Goal: Transaction & Acquisition: Purchase product/service

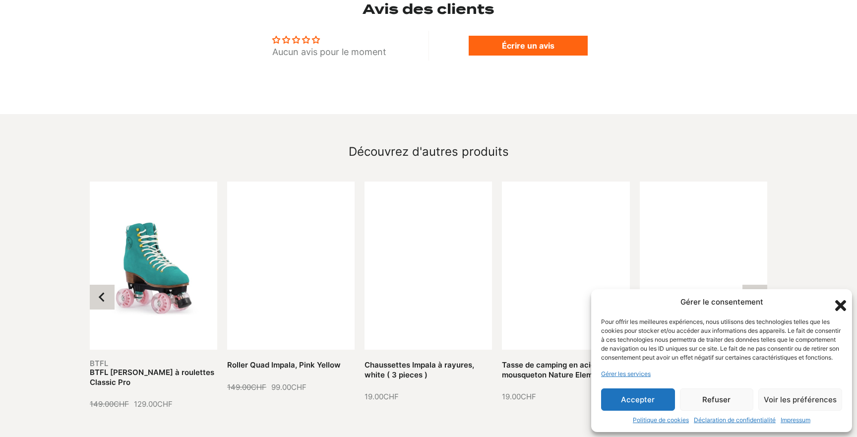
scroll to position [836, 0]
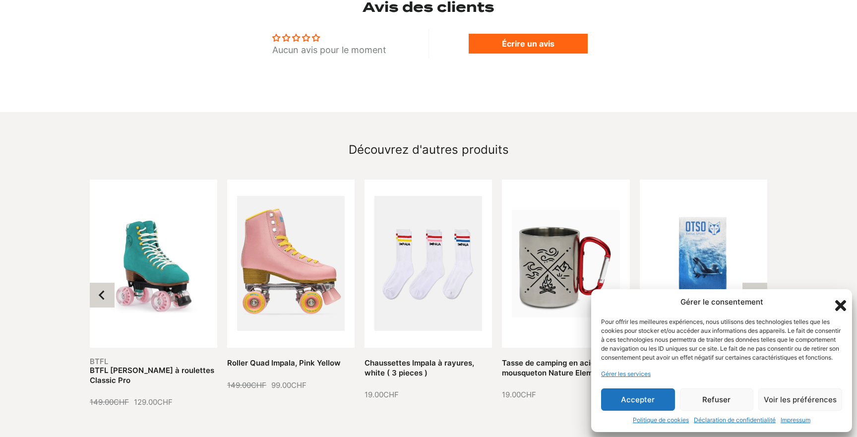
click at [840, 300] on icon "Fermer la boîte de dialogue" at bounding box center [840, 305] width 11 height 11
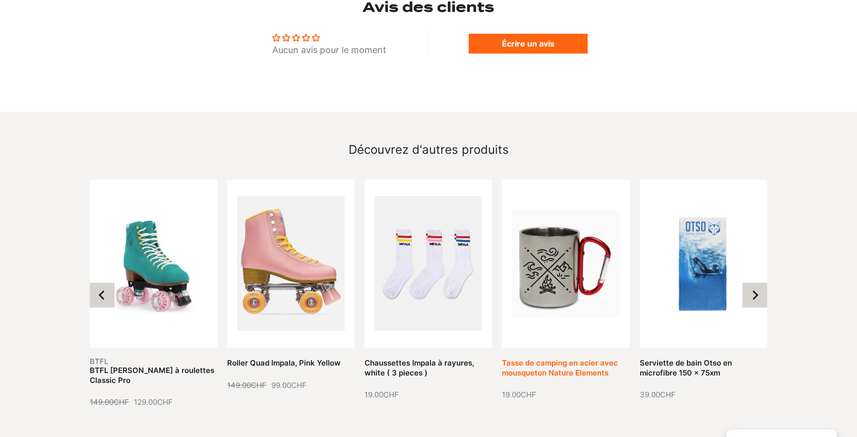
click at [561, 358] on link "Tasse de camping en acier avec mousqueton Nature Elements" at bounding box center [560, 367] width 116 height 19
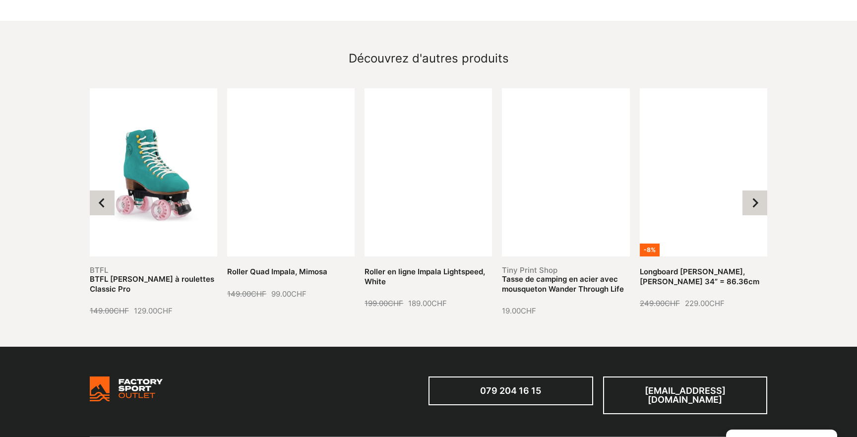
scroll to position [903, 0]
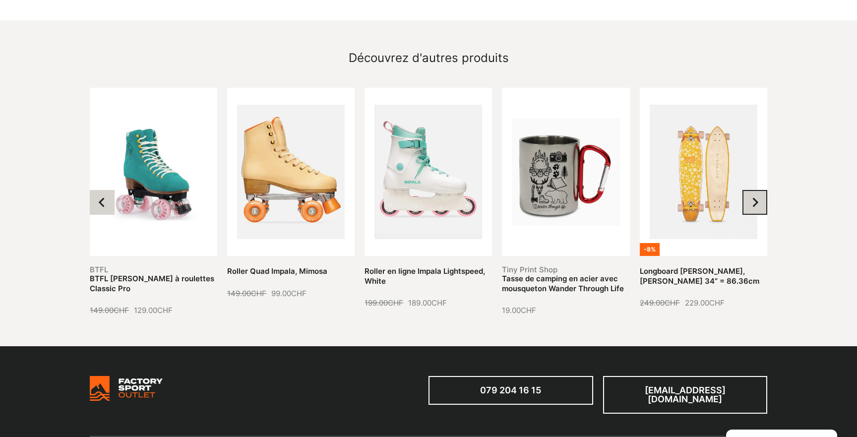
click at [759, 197] on icon "Next slide" at bounding box center [755, 202] width 10 height 10
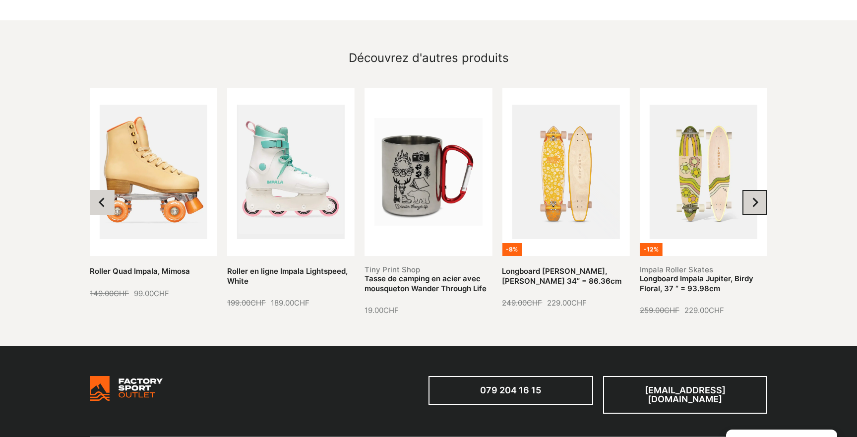
click at [759, 197] on icon "Next slide" at bounding box center [755, 202] width 10 height 10
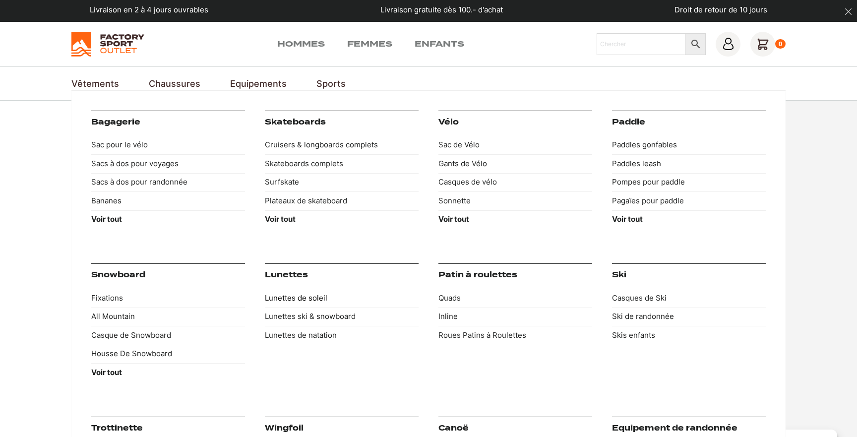
scroll to position [0, 0]
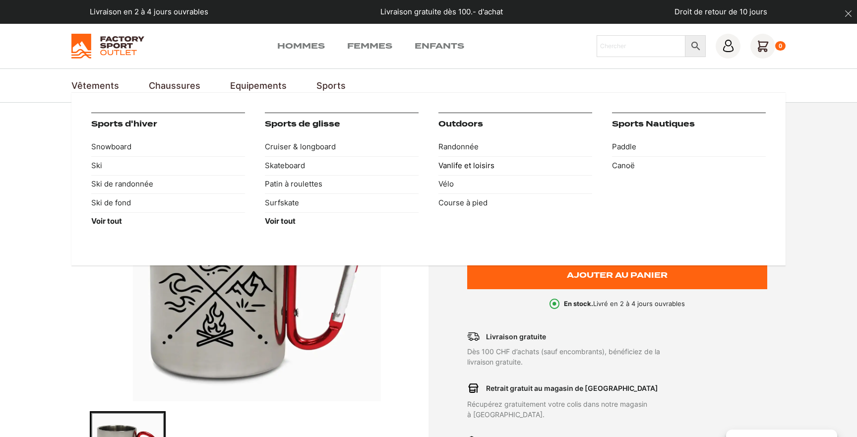
click at [455, 167] on link "Vanlife et loisirs" at bounding box center [515, 165] width 154 height 19
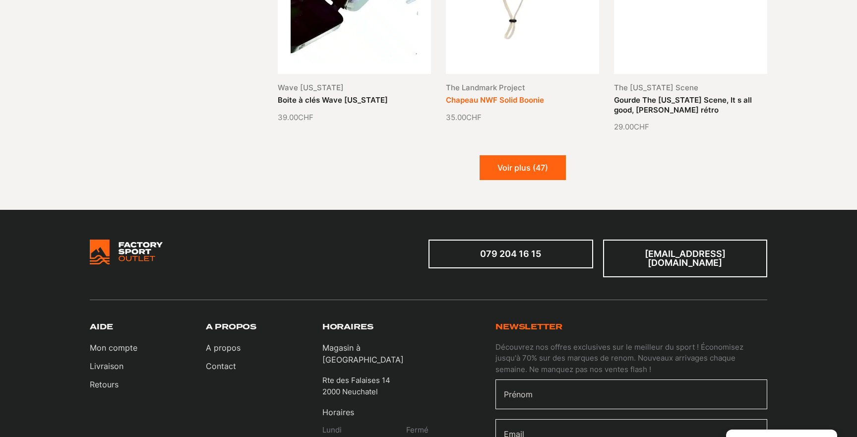
scroll to position [1231, 0]
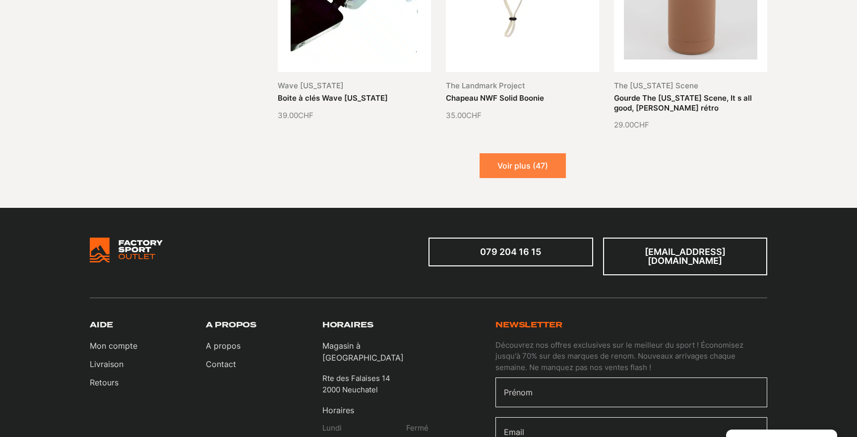
click at [519, 163] on button "Voir plus (47)" at bounding box center [522, 165] width 86 height 25
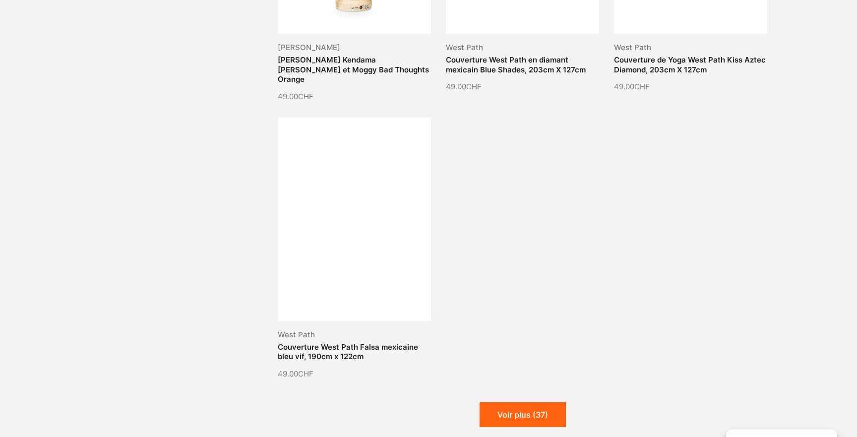
scroll to position [2113, 0]
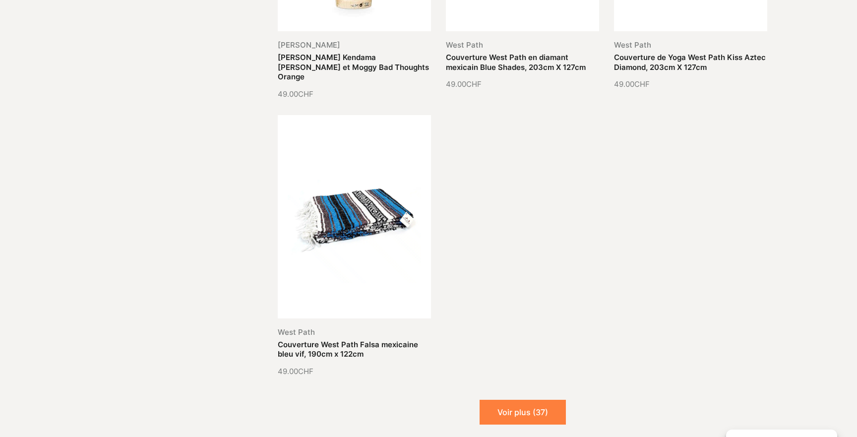
click at [518, 400] on button "Voir plus (37)" at bounding box center [522, 412] width 86 height 25
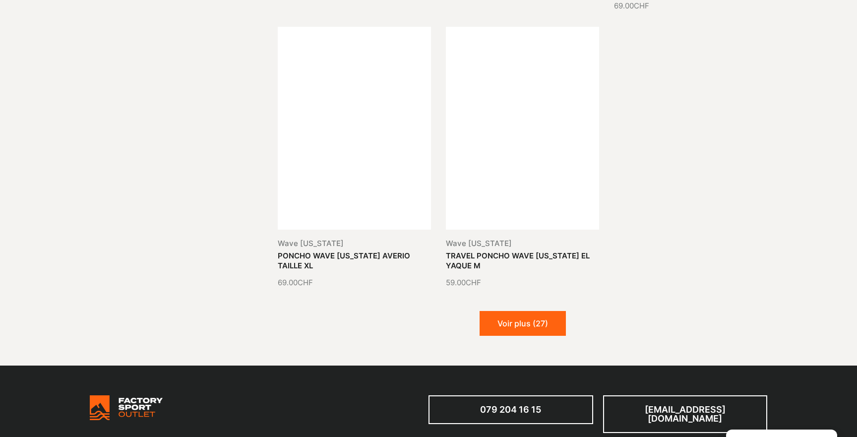
scroll to position [3034, 0]
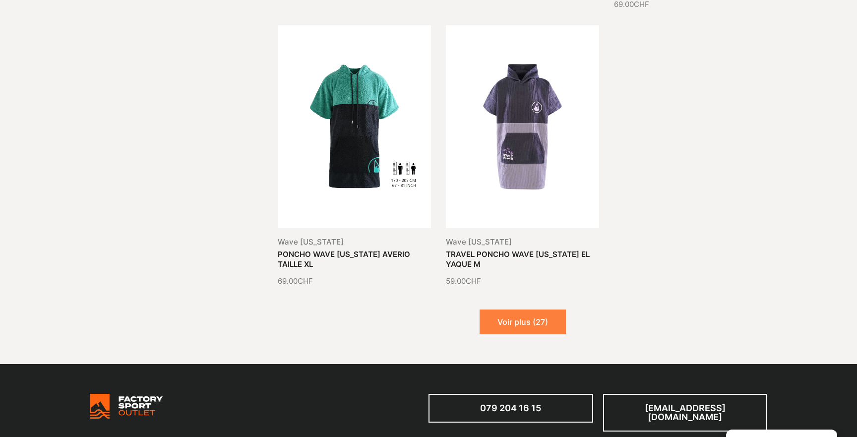
click at [528, 309] on button "Voir plus (27)" at bounding box center [522, 321] width 86 height 25
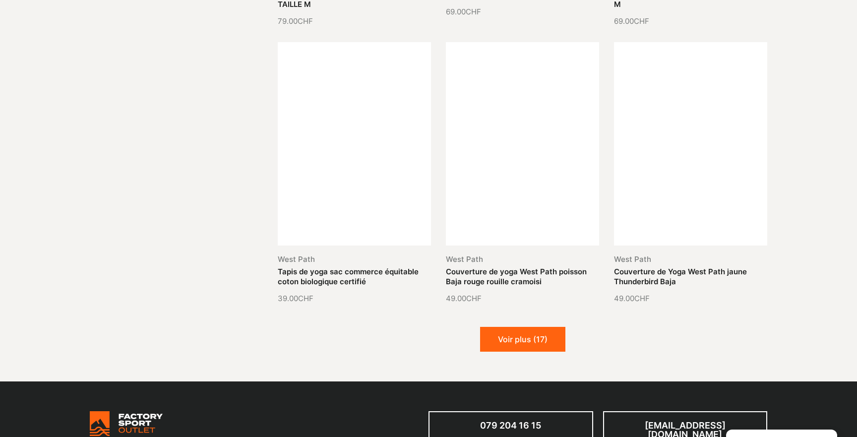
scroll to position [3849, 0]
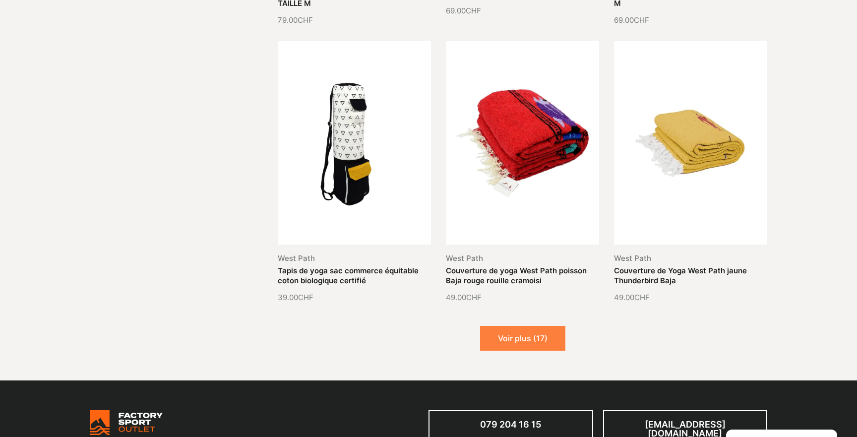
click at [519, 326] on button "Voir plus (17)" at bounding box center [522, 338] width 85 height 25
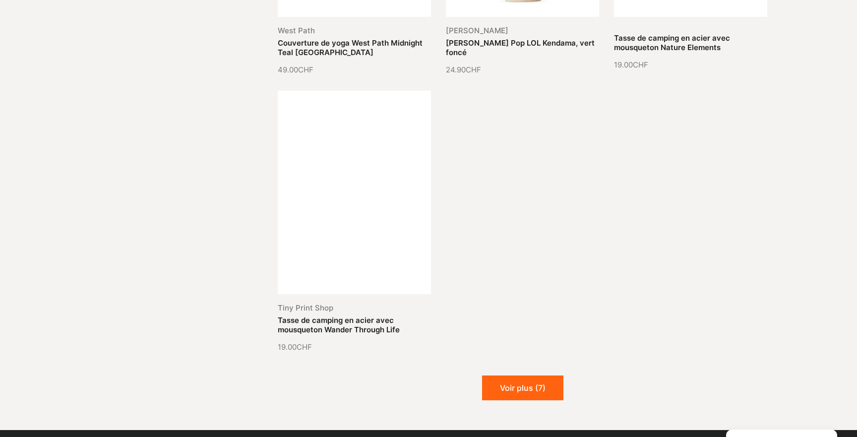
scroll to position [4922, 0]
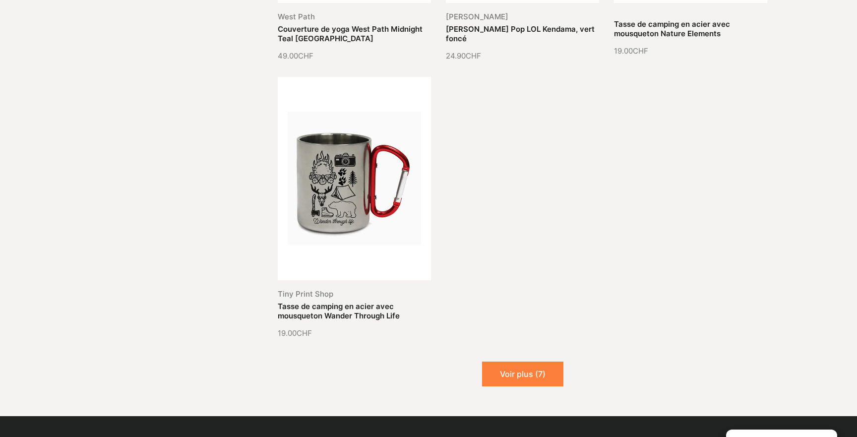
click at [516, 361] on button "Voir plus (7)" at bounding box center [522, 373] width 81 height 25
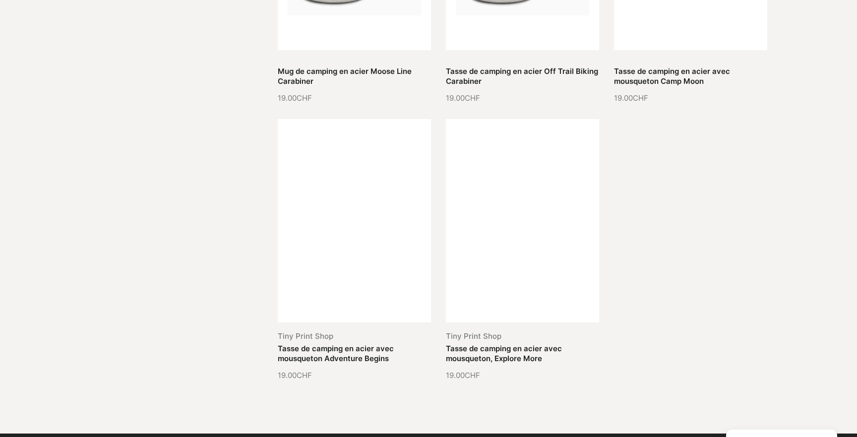
scroll to position [5434, 0]
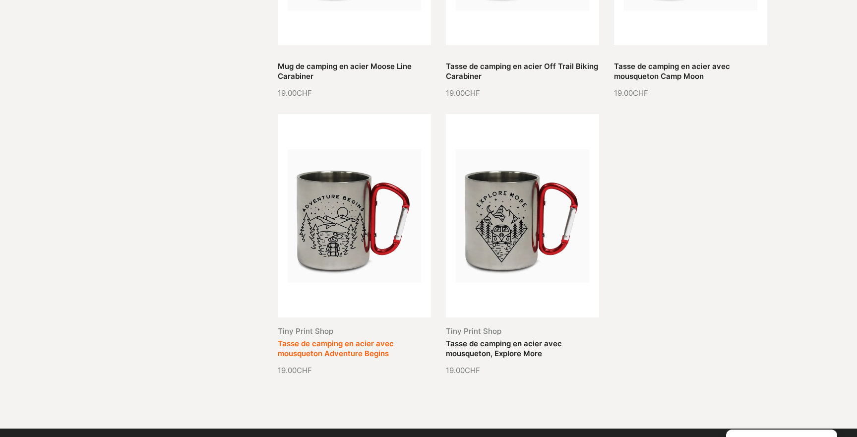
click at [385, 339] on link "Tasse de camping en acier avec mousqueton Adventure Begins" at bounding box center [336, 348] width 116 height 19
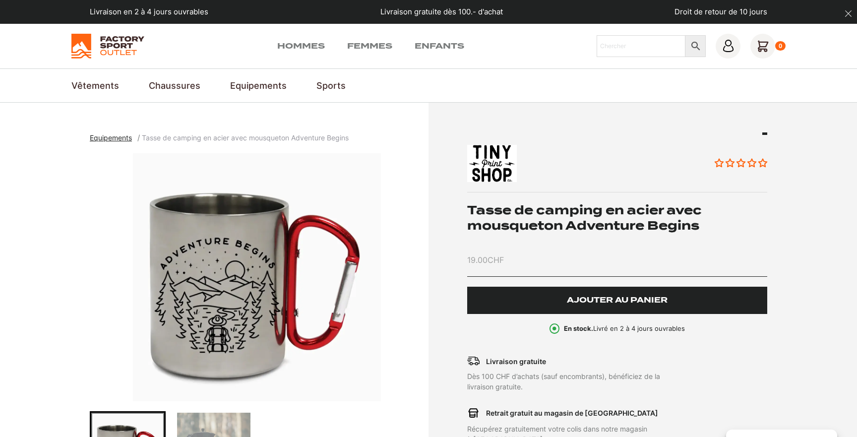
click at [601, 301] on span "Ajouter au panier" at bounding box center [617, 300] width 101 height 8
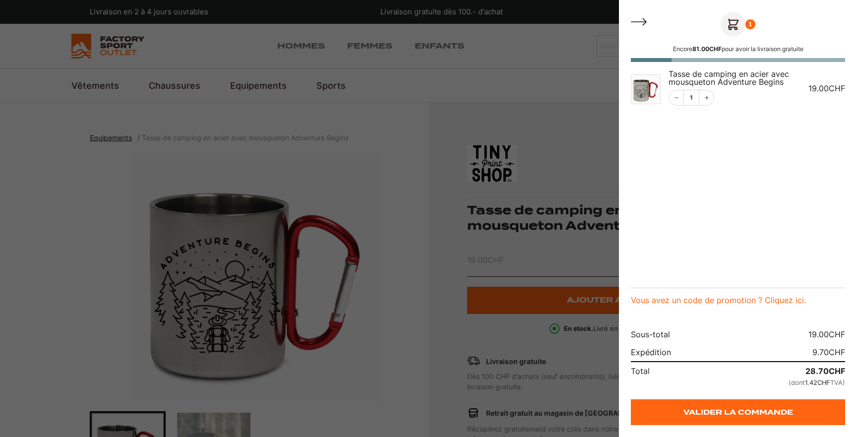
click at [70, 82] on div at bounding box center [428, 218] width 857 height 437
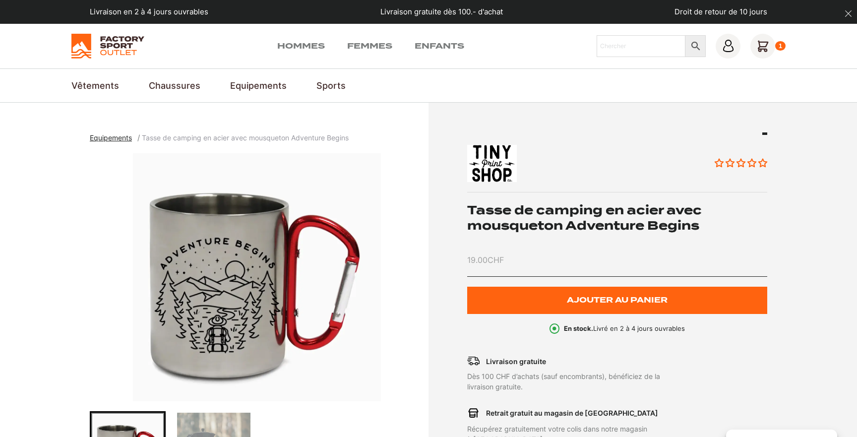
click at [84, 87] on link "Vêtements" at bounding box center [95, 85] width 48 height 13
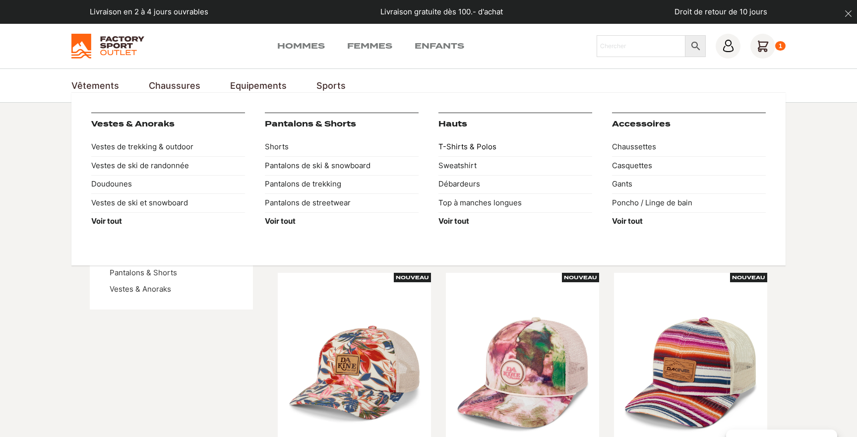
click at [477, 144] on link "T-Shirts & Polos" at bounding box center [515, 147] width 154 height 19
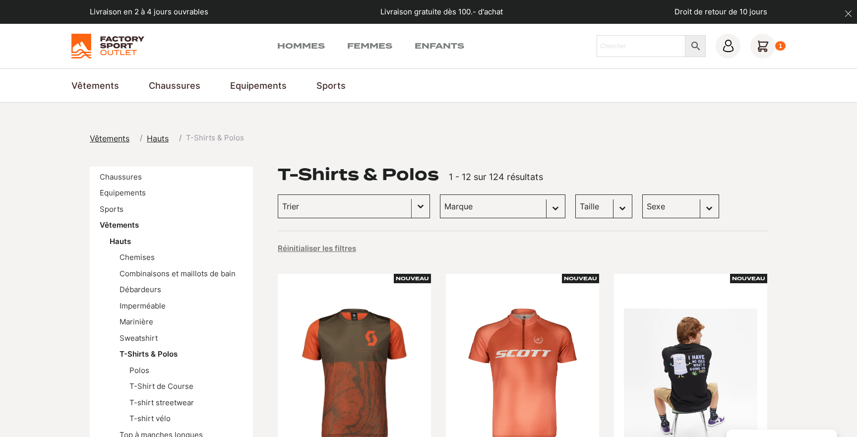
click at [412, 209] on button "Basculer la liste" at bounding box center [421, 206] width 18 height 23
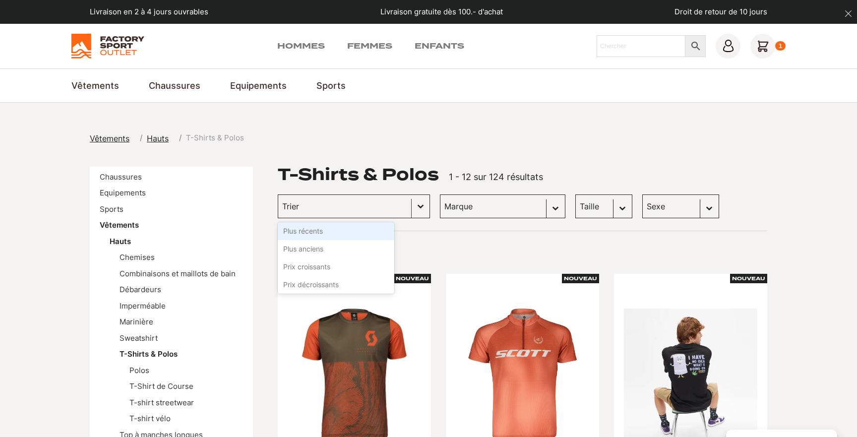
click at [412, 209] on button "Basculer la liste" at bounding box center [421, 206] width 18 height 23
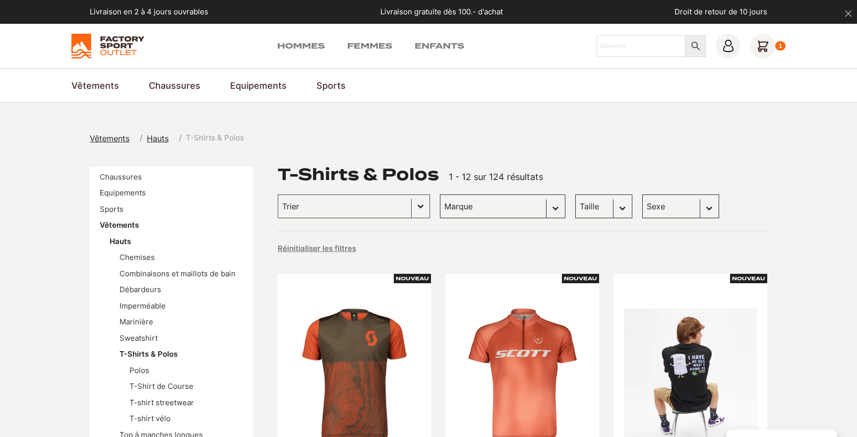
click at [642, 210] on select "Sexe Hommes (73) Femmes (63) Enfants (2)" at bounding box center [680, 206] width 77 height 24
select select "femmes"
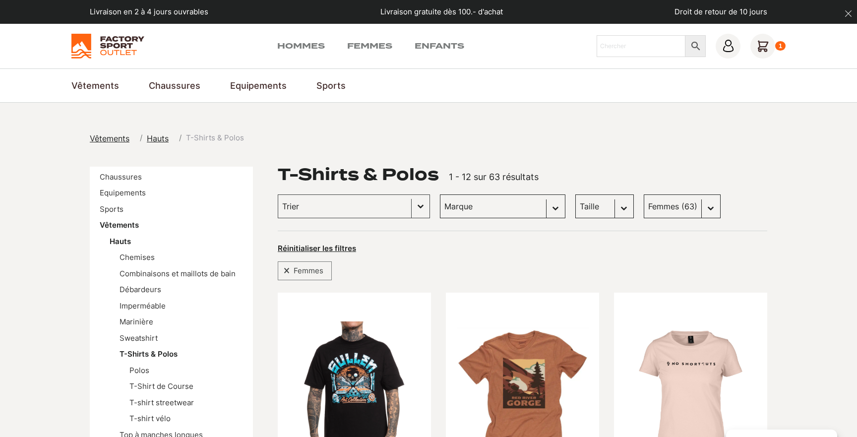
click at [585, 210] on select "Taille M (16) L (0) XL (2) XXL (1) S (1) XXXL (0)" at bounding box center [604, 206] width 59 height 24
select select "xl"
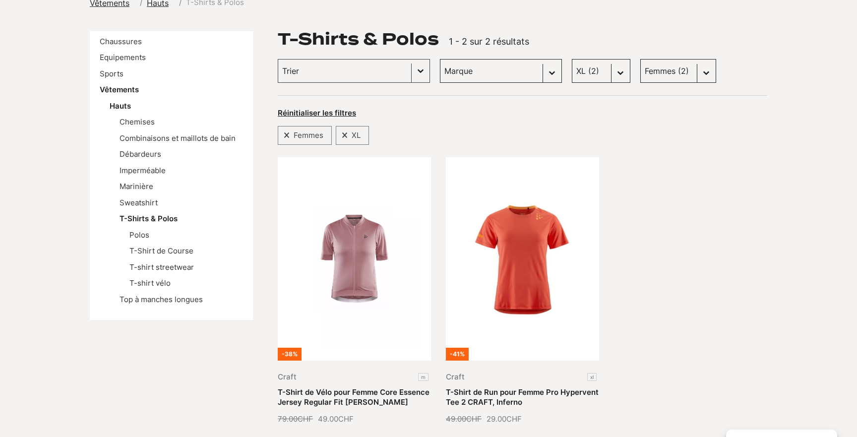
scroll to position [138, 0]
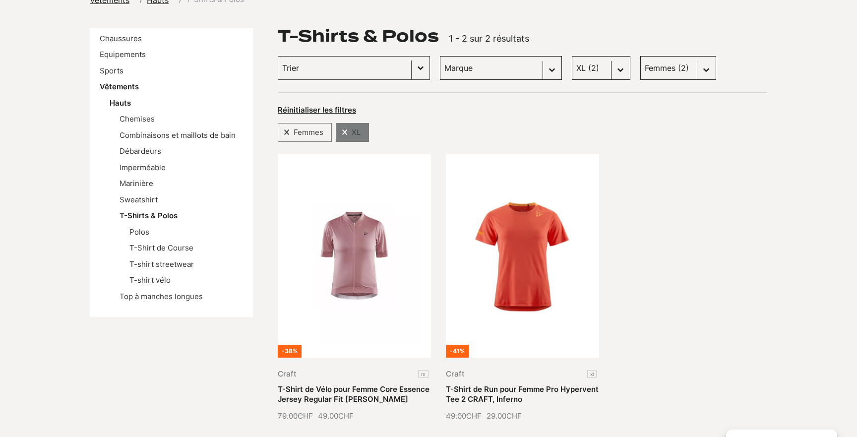
click at [343, 131] on span at bounding box center [343, 132] width 7 height 6
select select
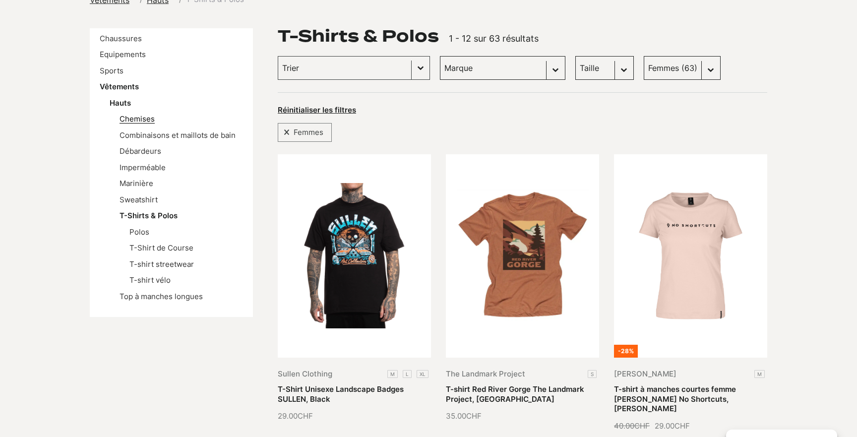
click at [136, 120] on link "Chemises" at bounding box center [136, 118] width 35 height 9
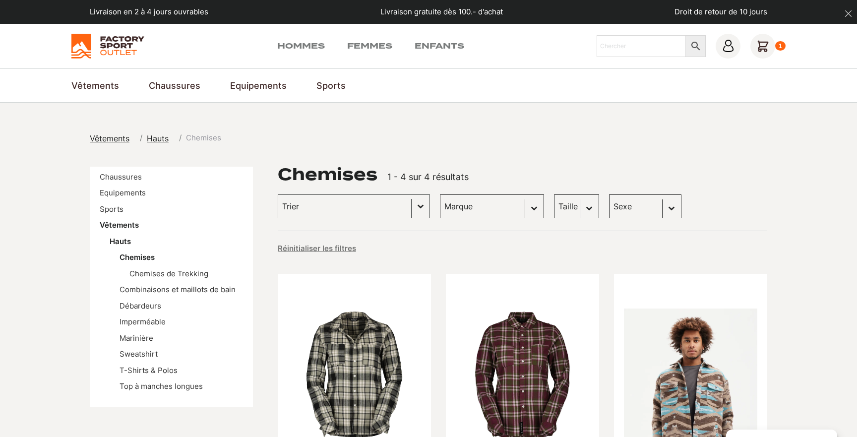
click at [609, 207] on select "Sexe Femmes (2) Hommes (2)" at bounding box center [645, 206] width 72 height 24
select select "femmes"
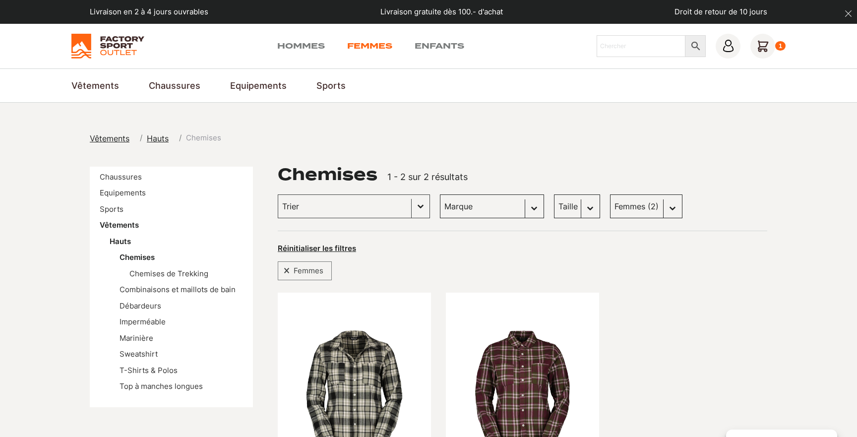
click at [372, 48] on link "Femmes" at bounding box center [369, 46] width 45 height 12
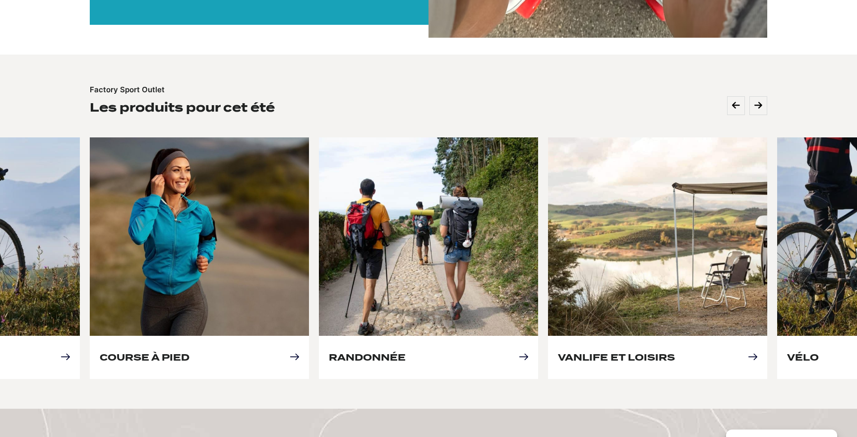
scroll to position [376, 0]
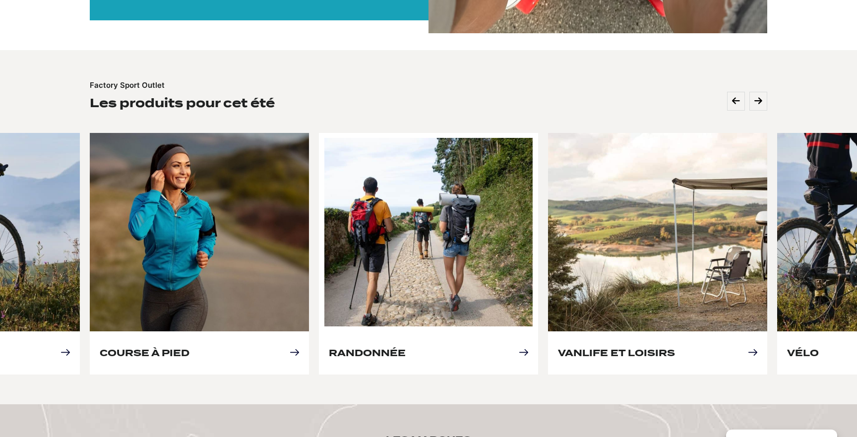
click at [406, 348] on link "Randonnée" at bounding box center [367, 353] width 77 height 10
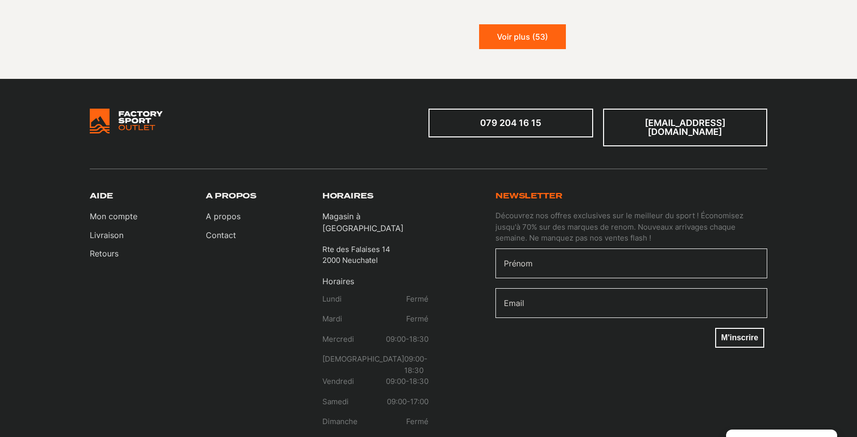
scroll to position [1333, 0]
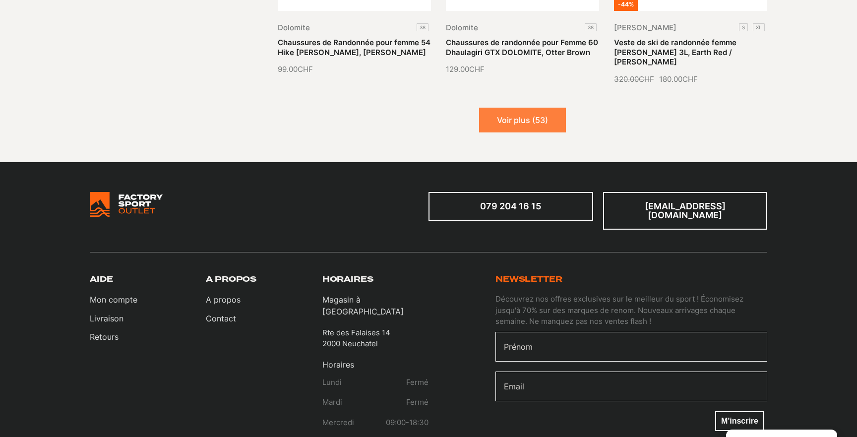
click at [519, 118] on button "Voir plus (53)" at bounding box center [522, 120] width 87 height 25
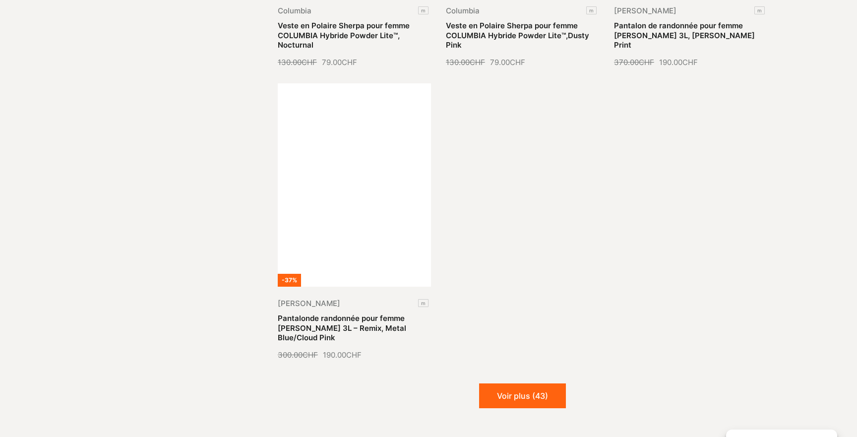
scroll to position [2220, 0]
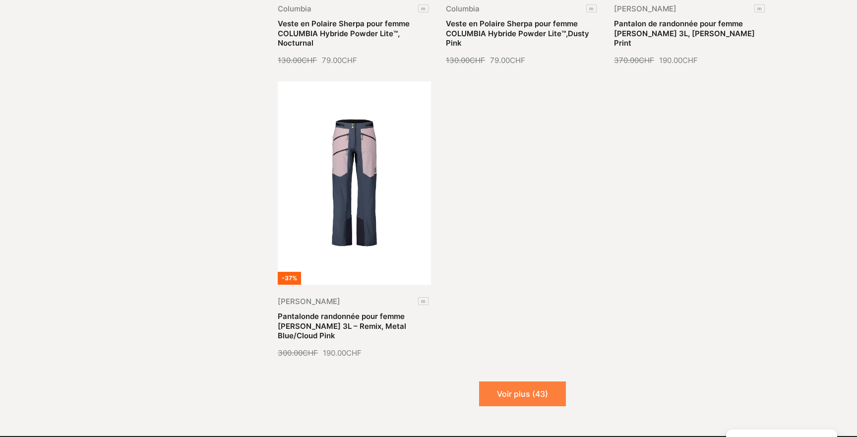
click at [520, 381] on button "Voir plus (43)" at bounding box center [522, 393] width 87 height 25
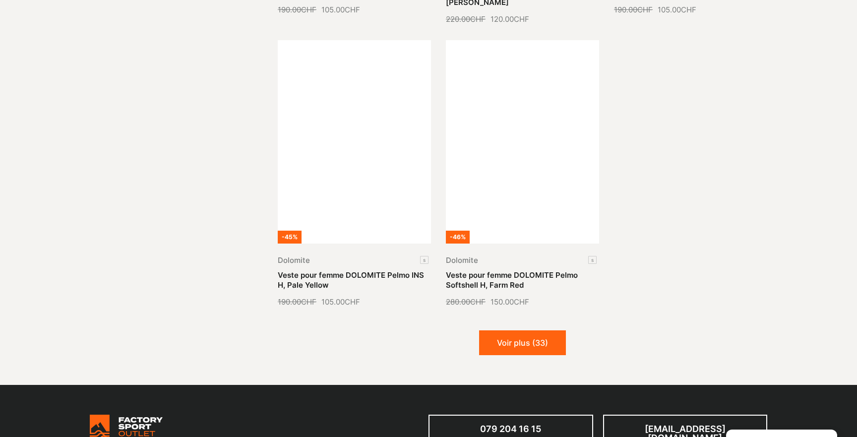
scroll to position [3209, 0]
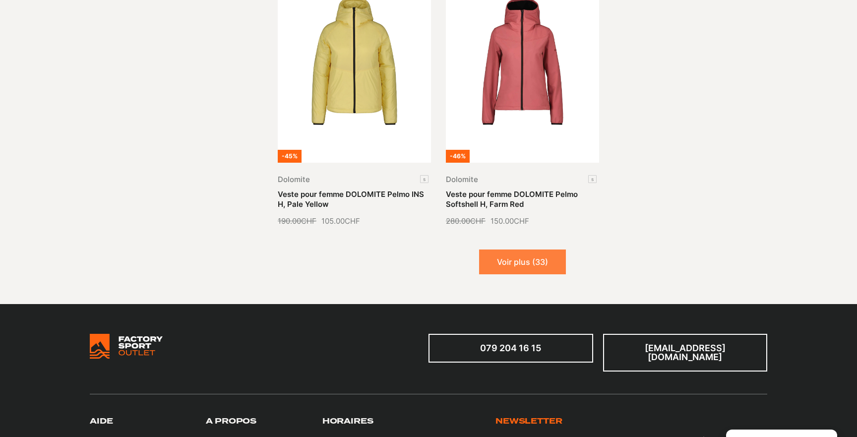
click at [526, 254] on button "Voir plus (33)" at bounding box center [522, 261] width 87 height 25
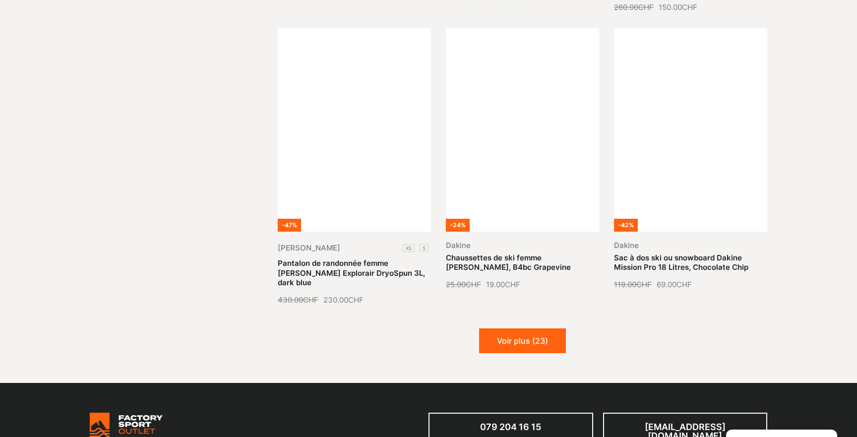
scroll to position [4001, 0]
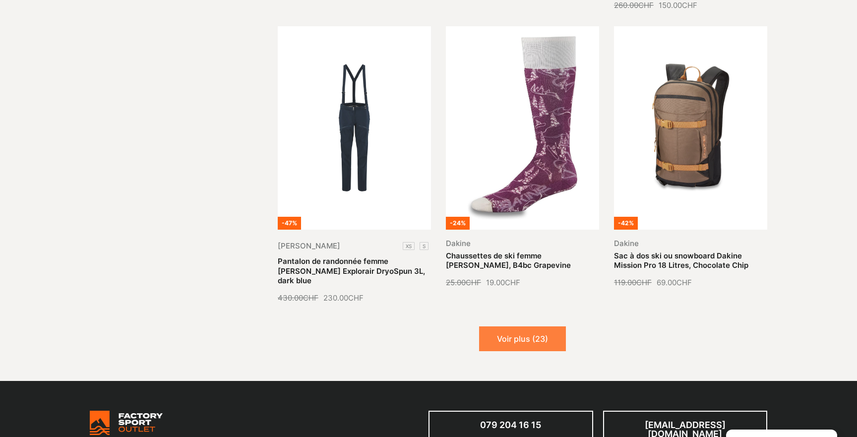
click at [528, 326] on button "Voir plus (23)" at bounding box center [522, 338] width 87 height 25
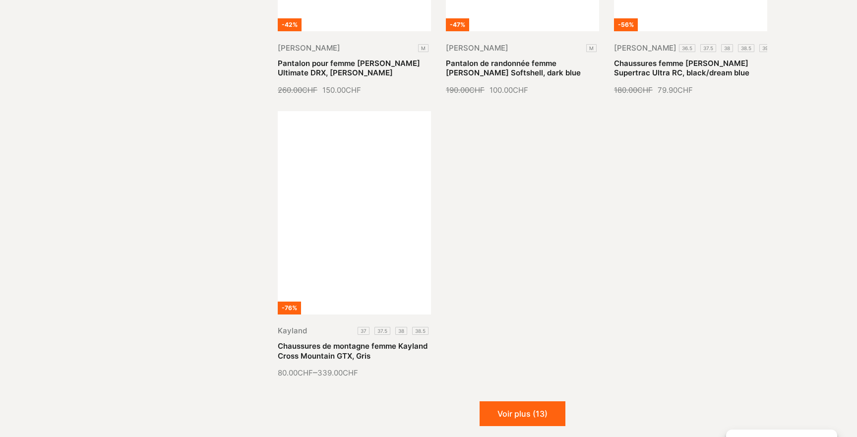
scroll to position [5068, 0]
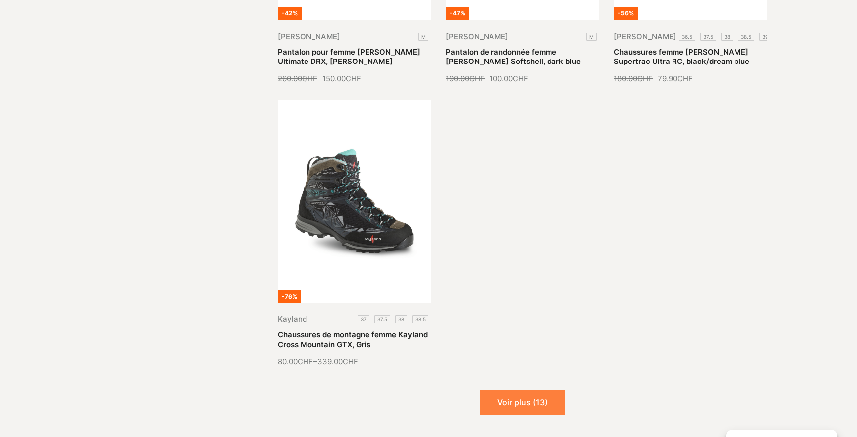
click at [522, 390] on button "Voir plus (13)" at bounding box center [522, 402] width 86 height 25
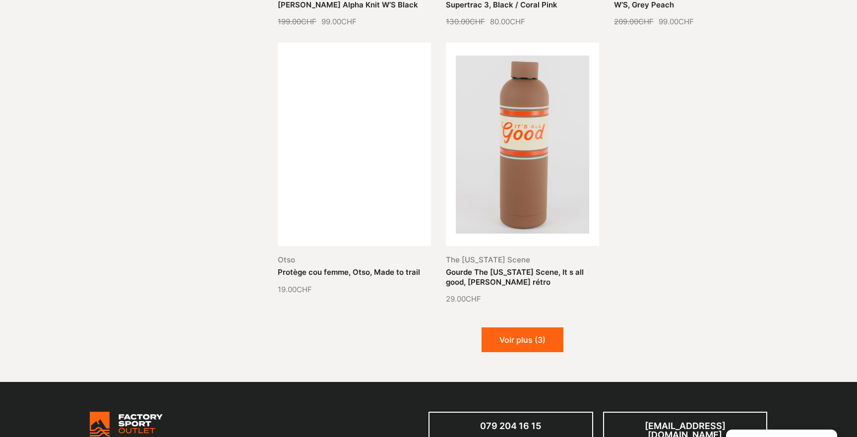
scroll to position [6042, 0]
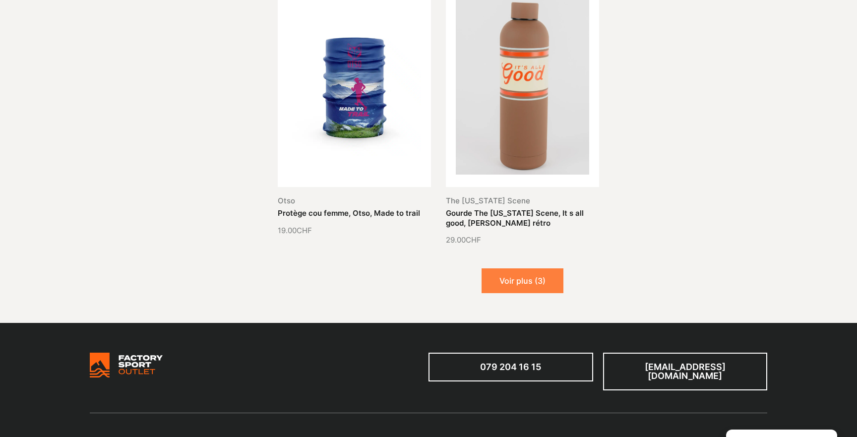
click at [530, 268] on button "Voir plus (3)" at bounding box center [522, 280] width 82 height 25
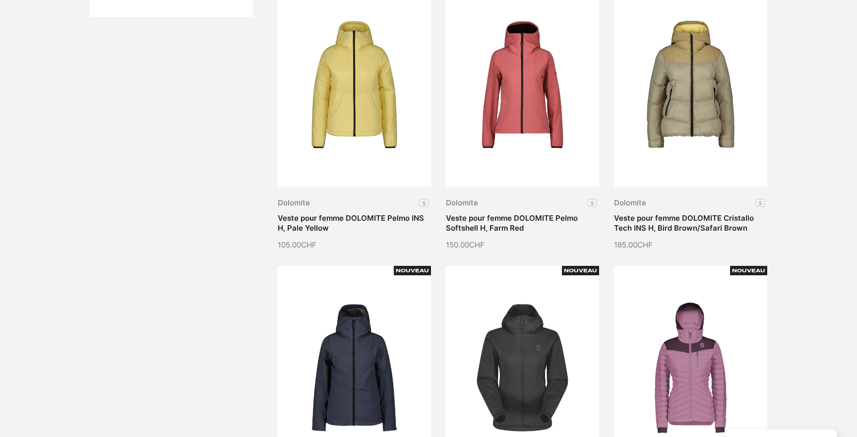
scroll to position [0, 0]
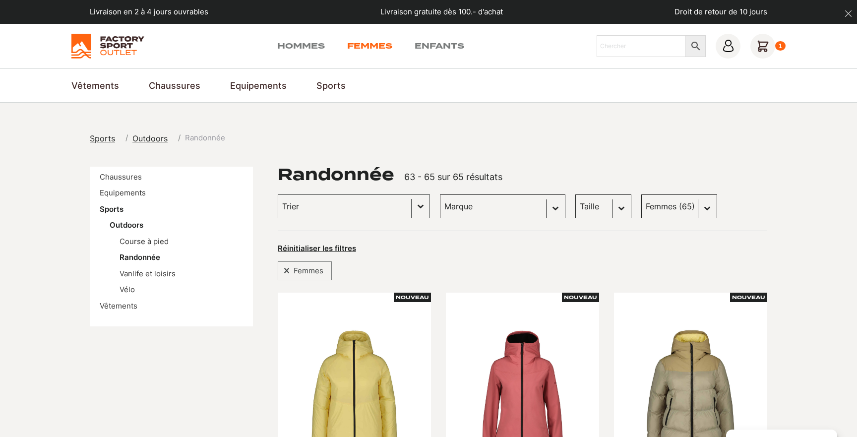
click at [374, 43] on link "Femmes" at bounding box center [369, 46] width 45 height 12
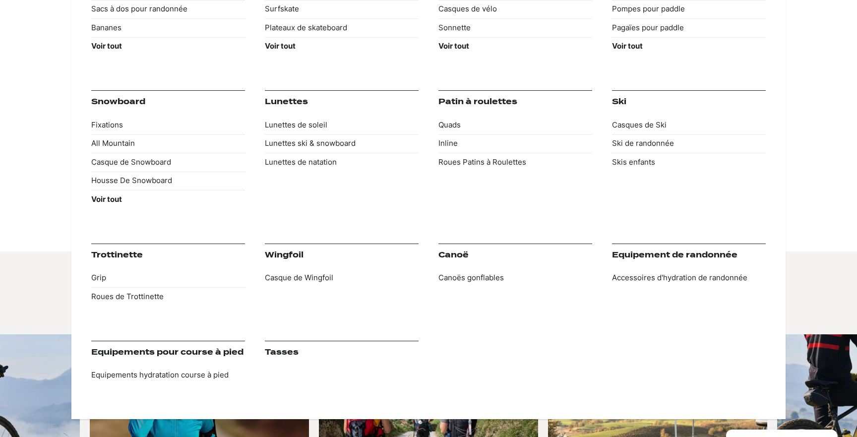
scroll to position [183, 0]
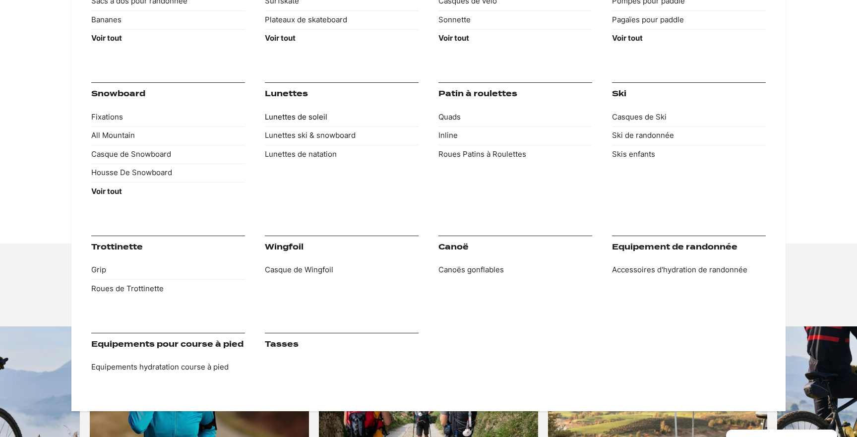
click at [313, 118] on link "Lunettes de soleil" at bounding box center [342, 117] width 154 height 19
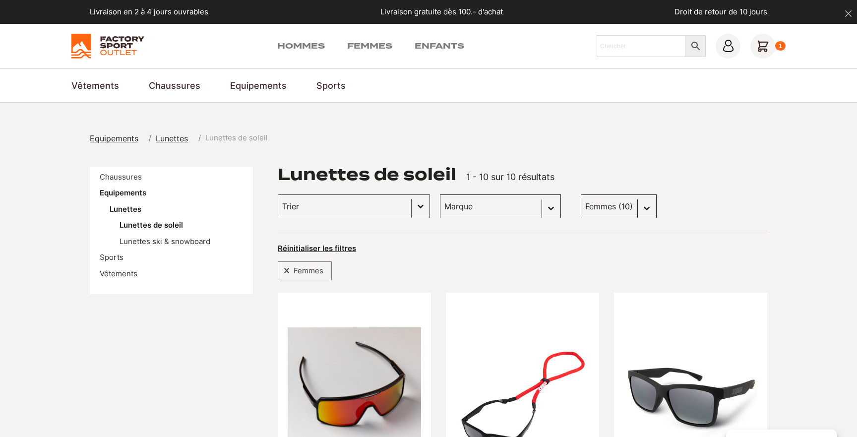
click at [116, 43] on img at bounding box center [107, 46] width 73 height 25
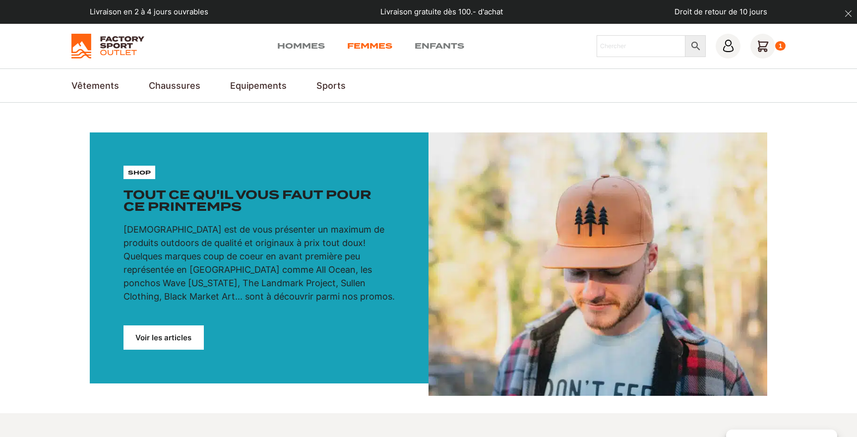
click at [376, 45] on link "Femmes" at bounding box center [369, 46] width 45 height 12
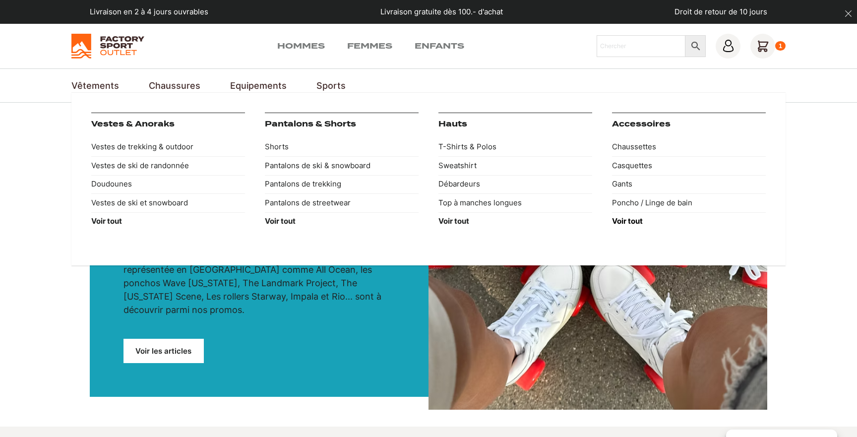
click at [633, 222] on strong "Voir tout" at bounding box center [627, 220] width 31 height 9
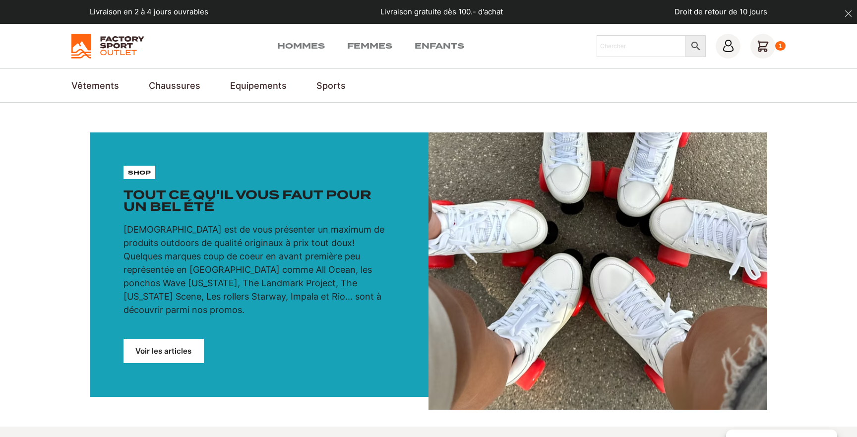
click at [763, 49] on icon at bounding box center [763, 46] width 10 height 10
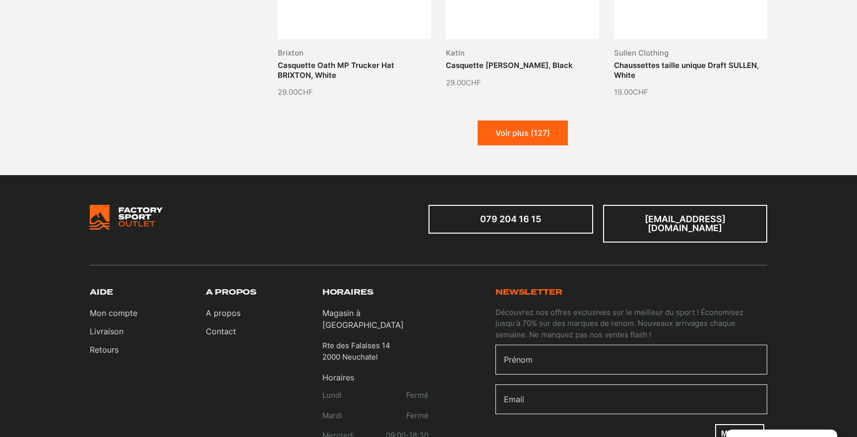
scroll to position [1313, 0]
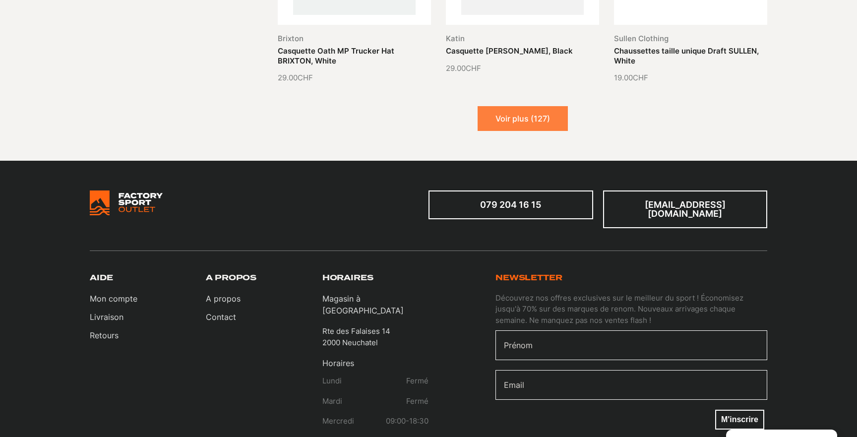
click at [539, 121] on button "Voir plus (127)" at bounding box center [522, 118] width 90 height 25
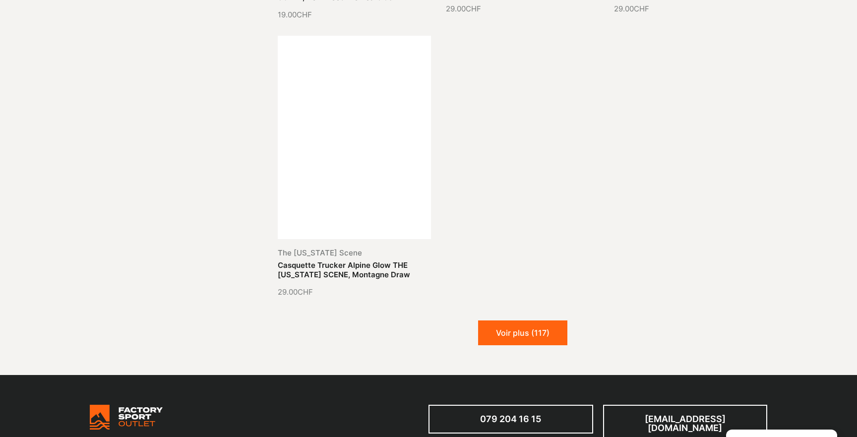
scroll to position [2270, 0]
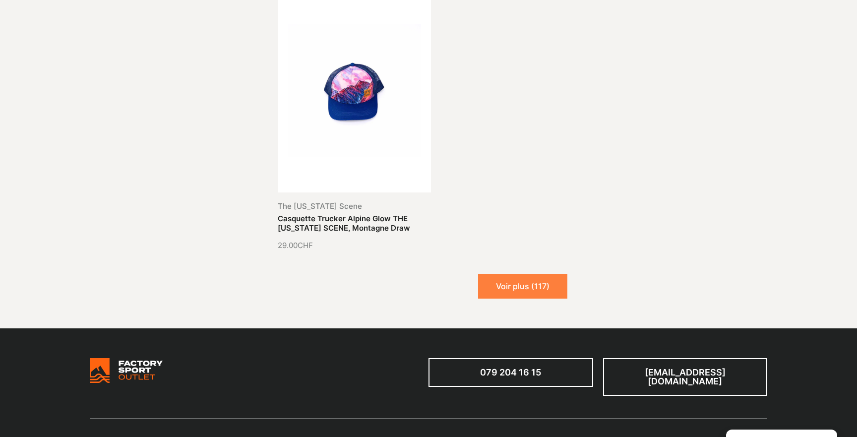
click at [525, 287] on button "Voir plus (117)" at bounding box center [522, 286] width 89 height 25
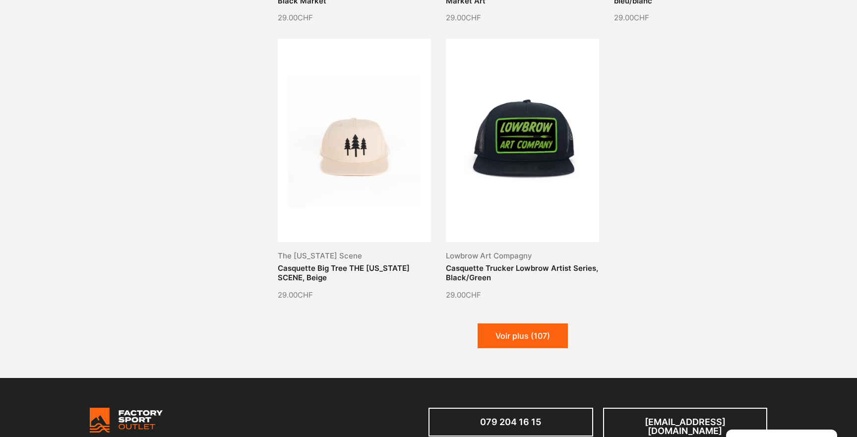
scroll to position [3092, 0]
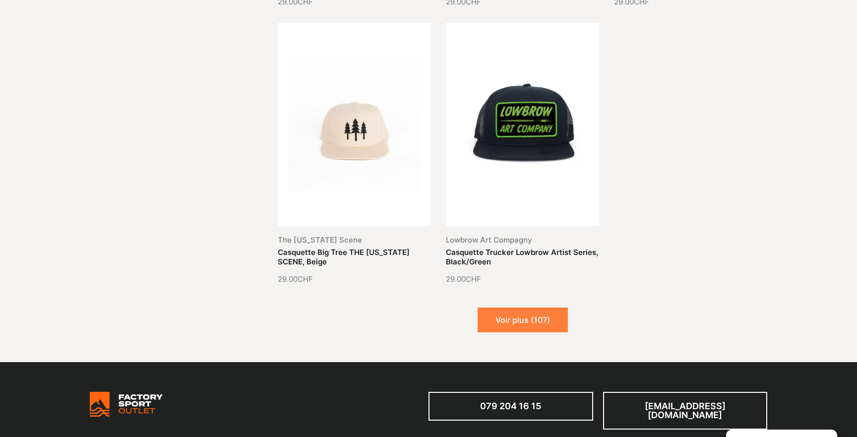
click at [517, 316] on button "Voir plus (107)" at bounding box center [522, 319] width 90 height 25
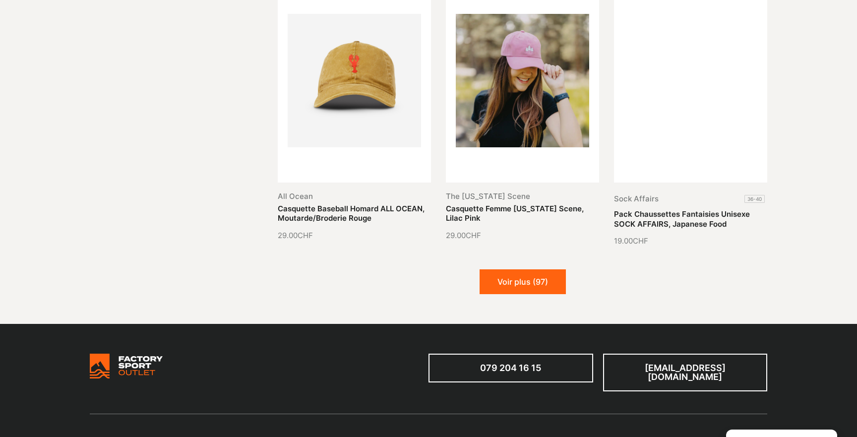
scroll to position [3968, 0]
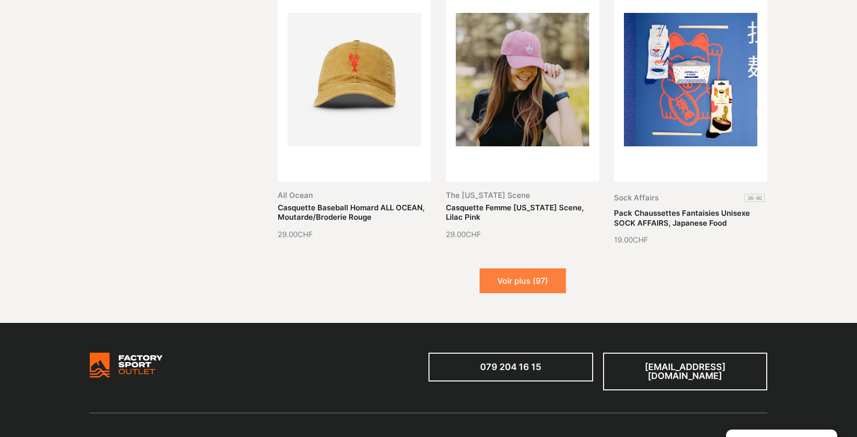
click at [523, 275] on button "Voir plus (97)" at bounding box center [522, 280] width 86 height 25
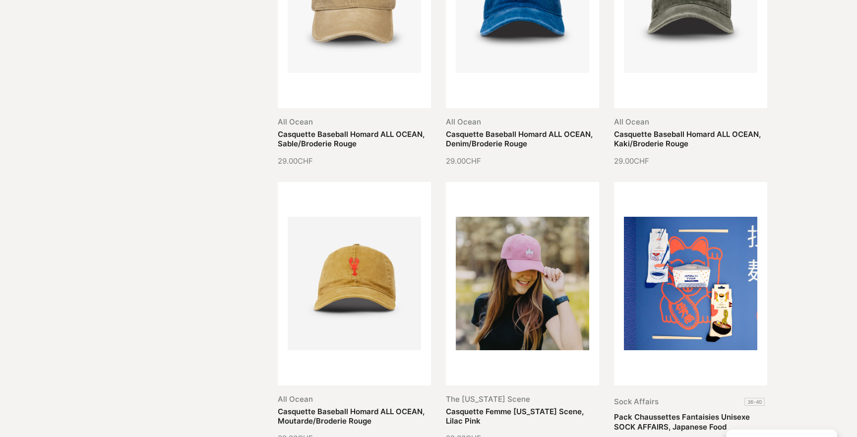
scroll to position [3644, 0]
